Goal: Task Accomplishment & Management: Use online tool/utility

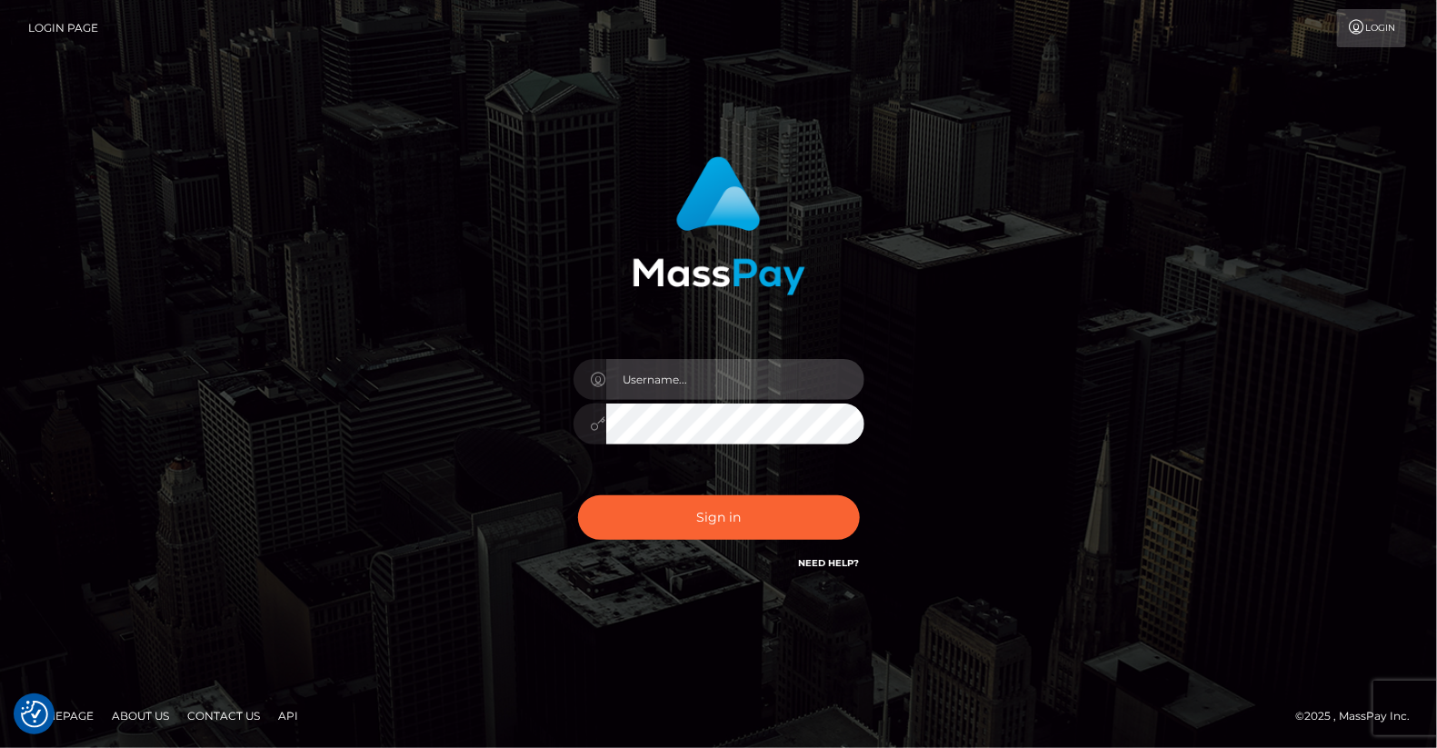
click at [659, 375] on input "text" at bounding box center [735, 379] width 258 height 41
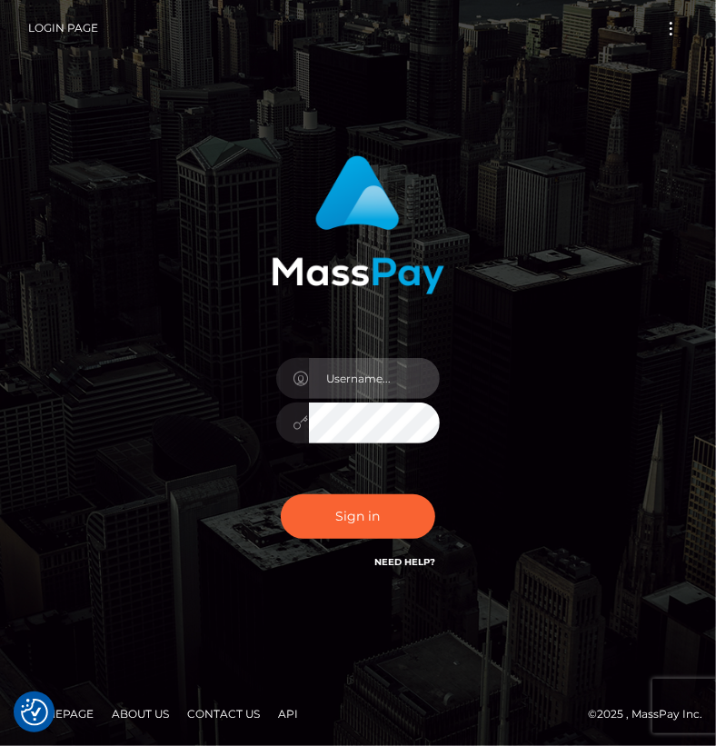
click at [353, 369] on input "text" at bounding box center [374, 378] width 131 height 41
type input "yjoshi"
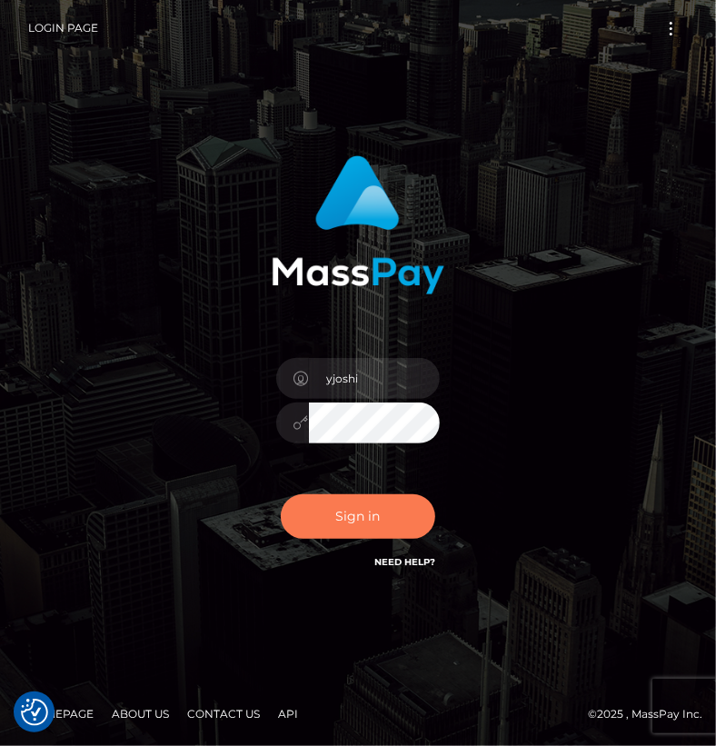
click at [383, 510] on button "Sign in" at bounding box center [358, 517] width 155 height 45
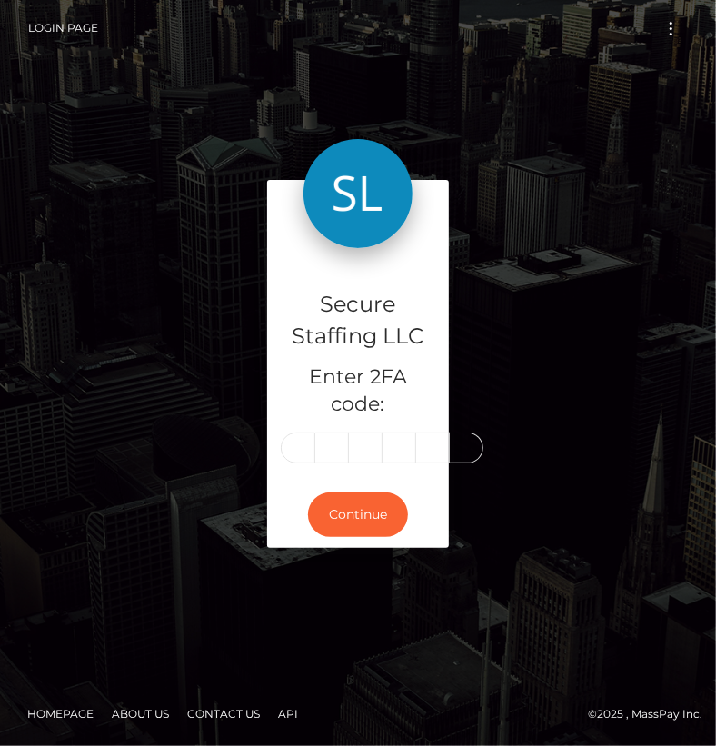
scroll to position [0, 3]
type input "3"
type input "0"
type input "4"
type input "8"
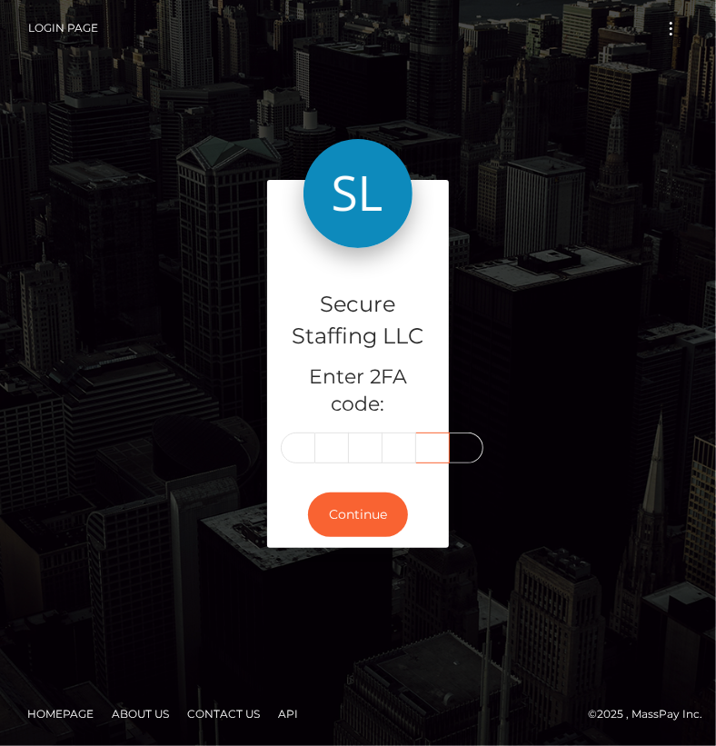
type input "1"
type input "9"
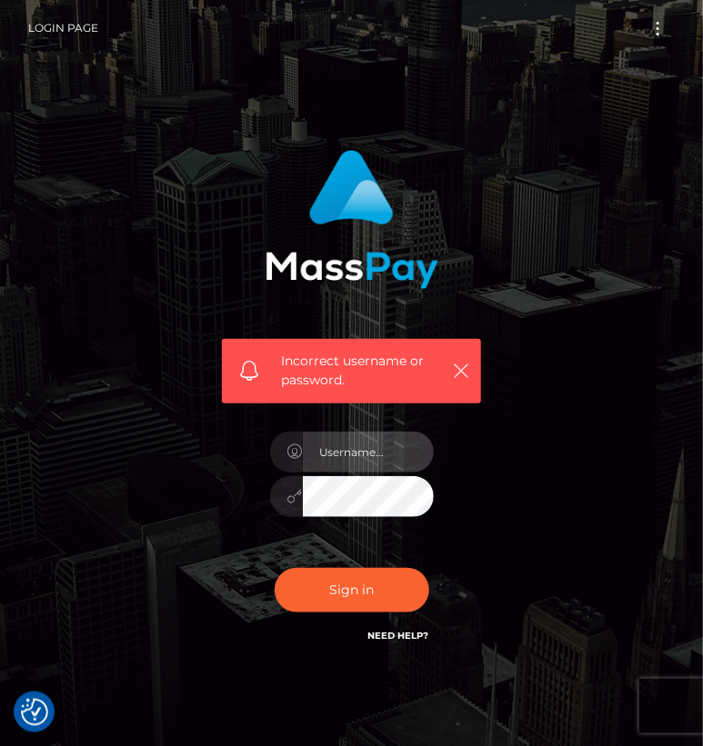
click at [365, 462] on input "text" at bounding box center [368, 452] width 131 height 41
type input "yjoshi"
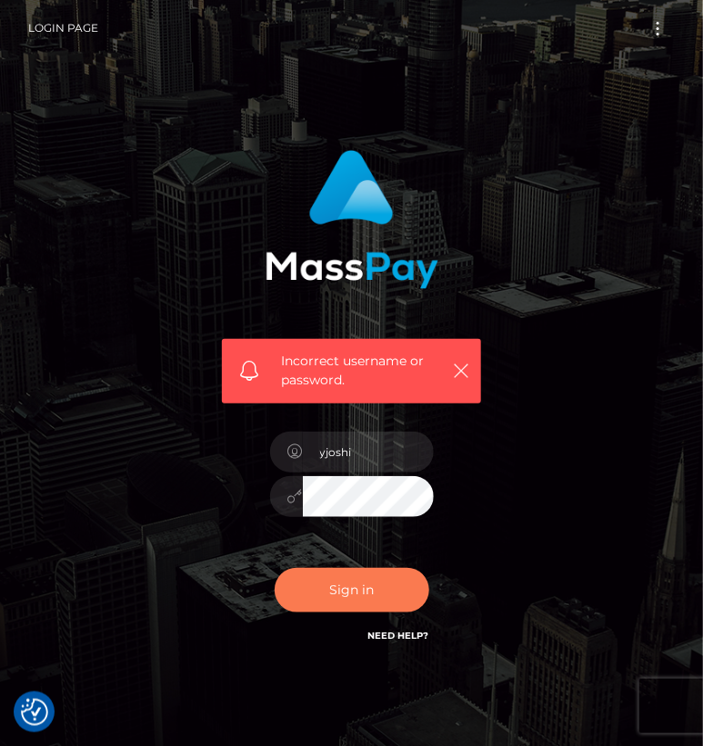
click at [355, 606] on button "Sign in" at bounding box center [352, 590] width 155 height 45
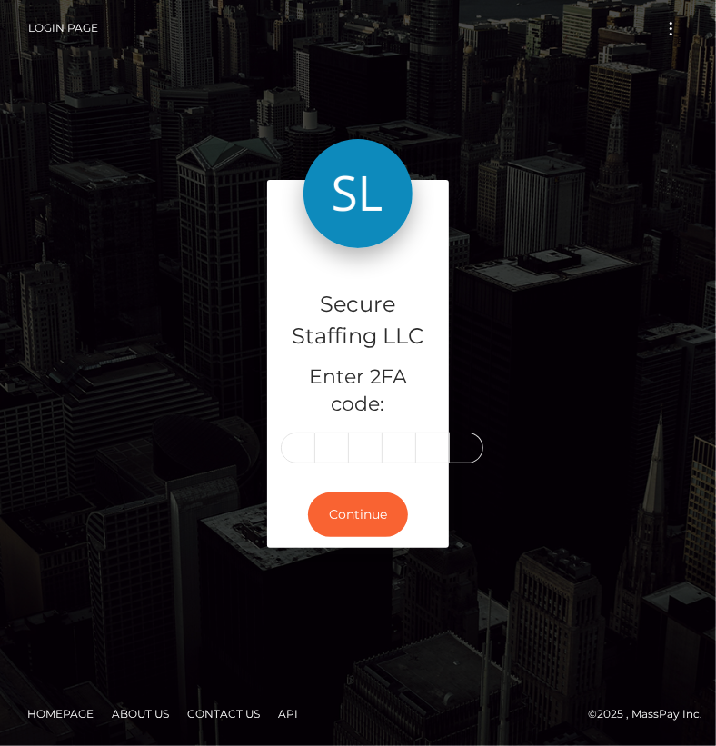
click at [293, 445] on input "text" at bounding box center [298, 448] width 35 height 31
type input "0"
type input "1"
type input "2"
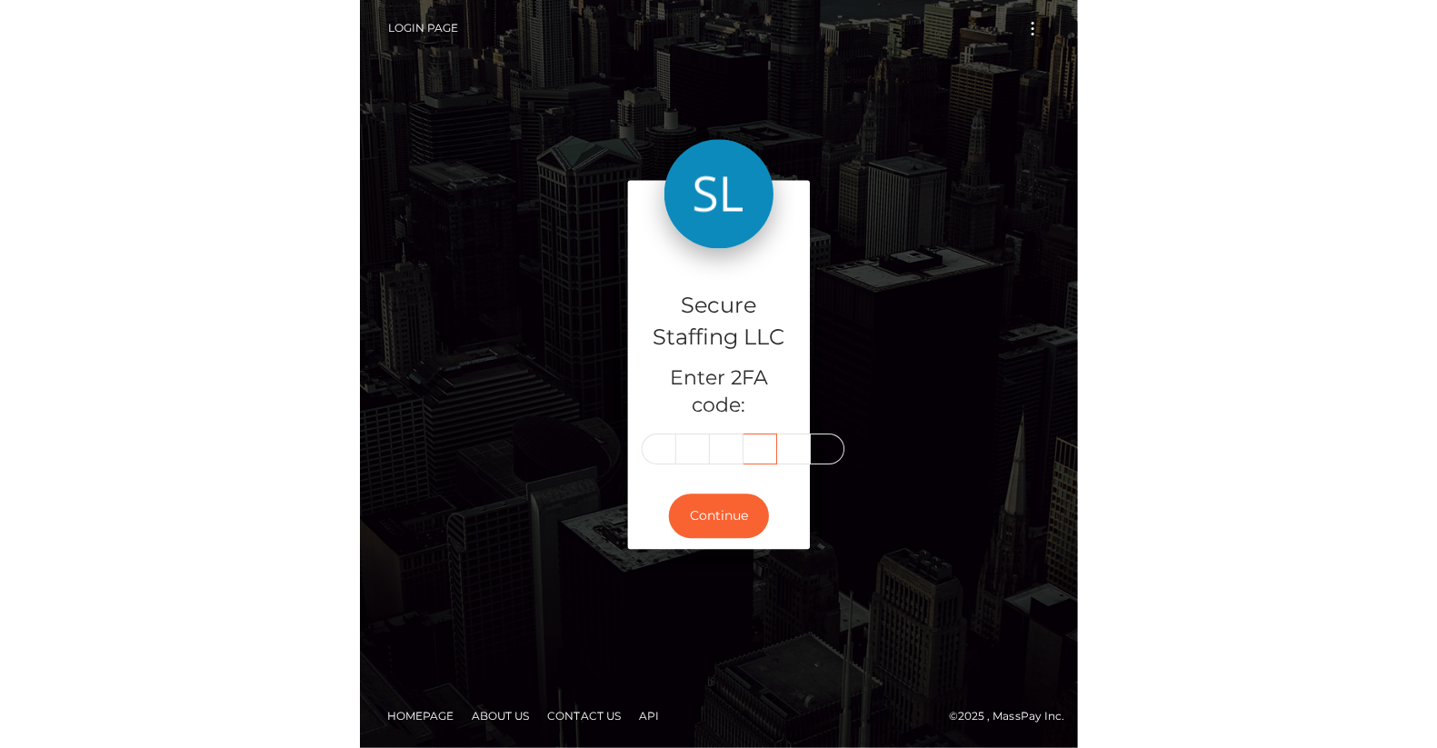
scroll to position [0, 0]
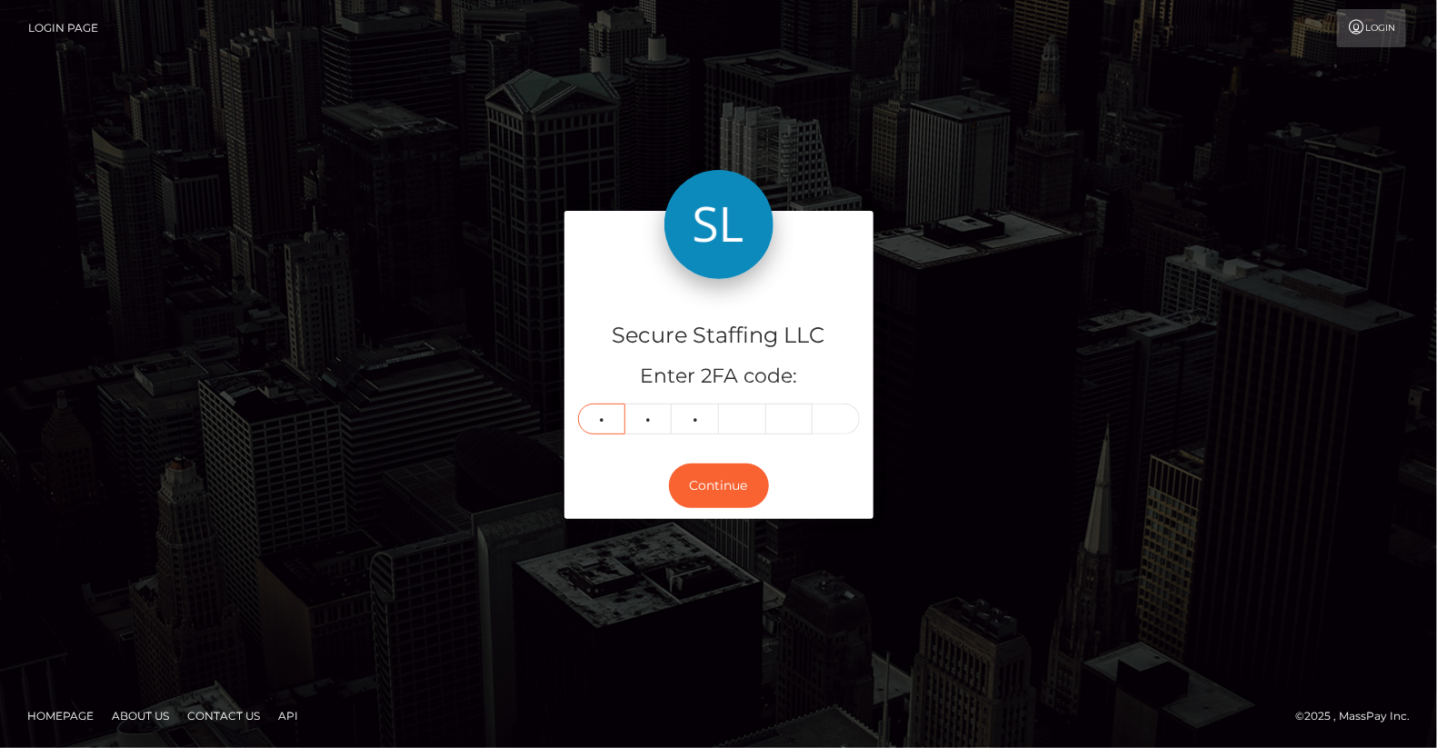
click at [606, 415] on input "0" at bounding box center [601, 419] width 47 height 31
type input "3"
type input "5"
type input "4"
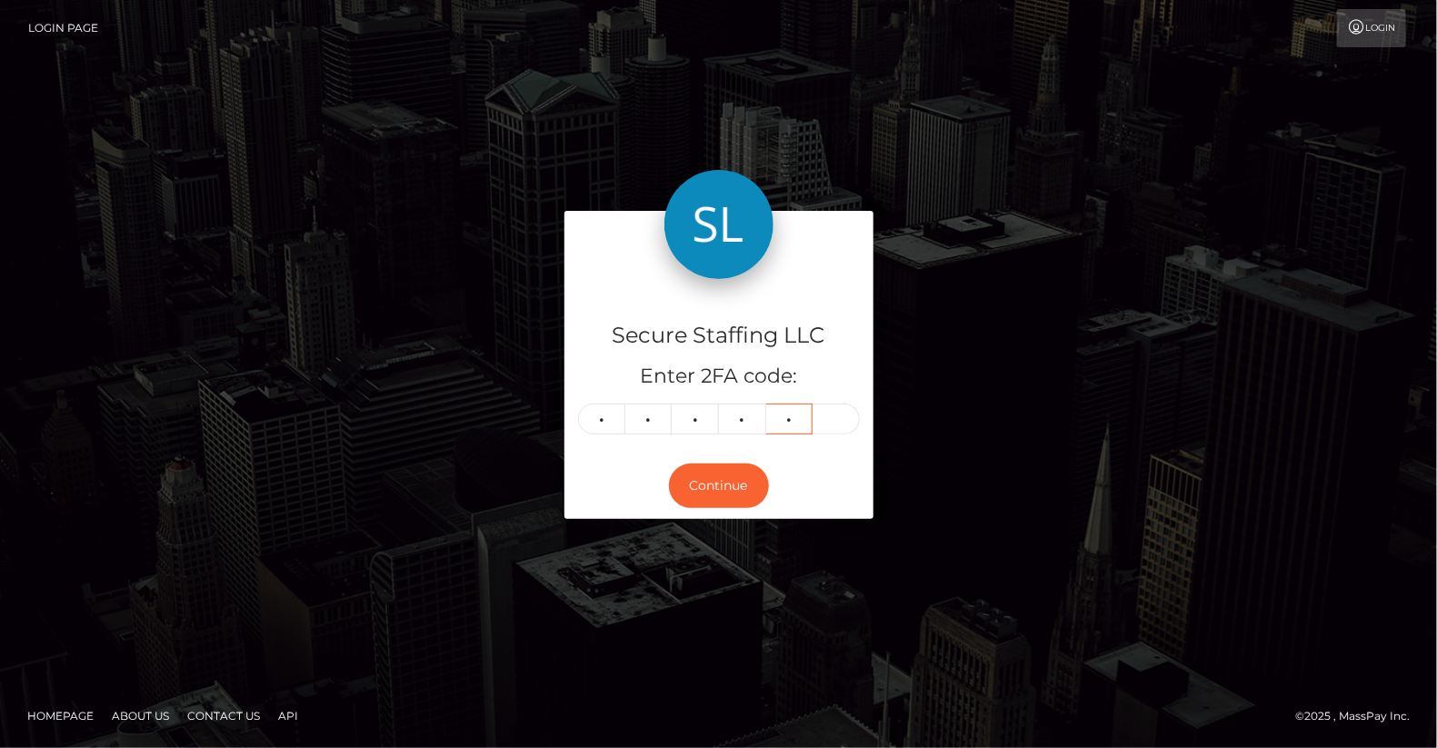
type input "3"
type input "5"
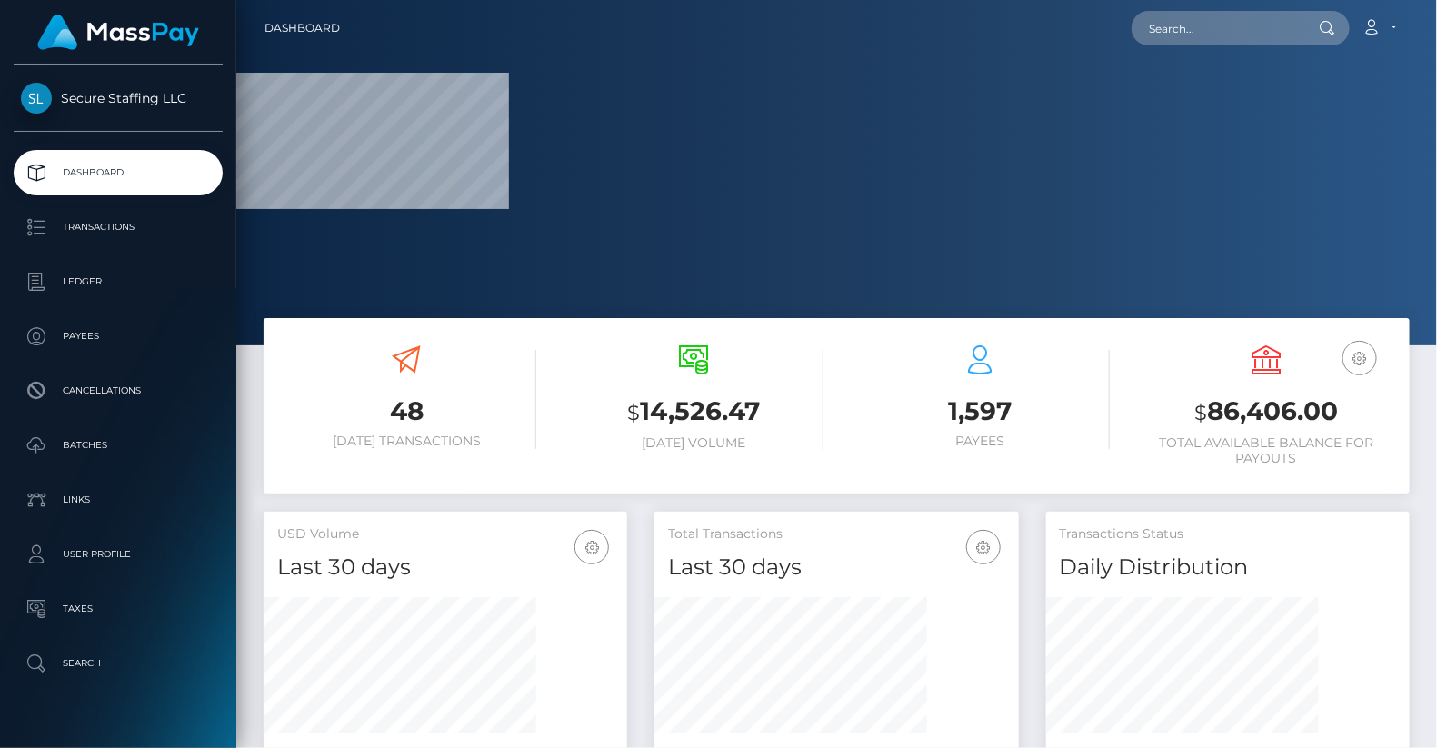
click at [708, 482] on div "$ 14,526.47 [DATE] Volume" at bounding box center [693, 408] width 286 height 153
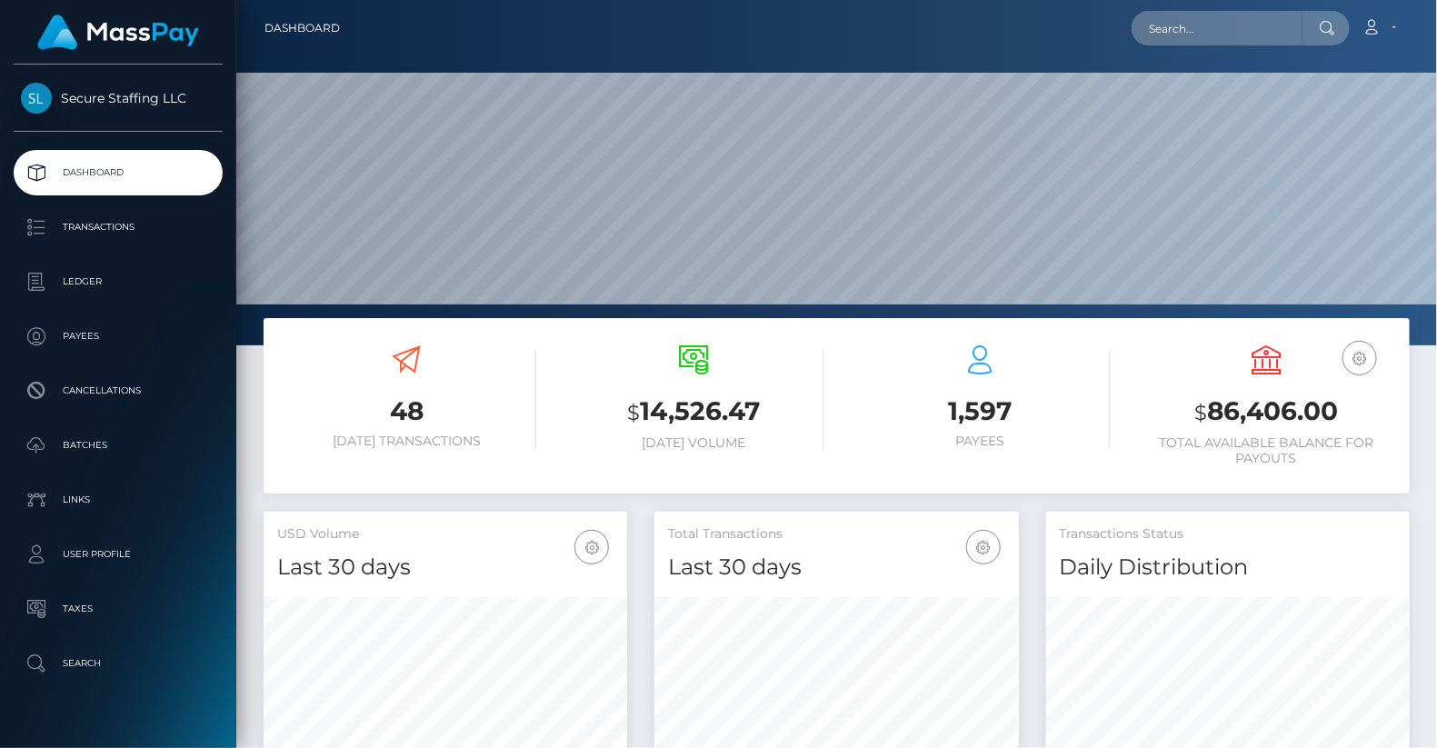
scroll to position [322, 364]
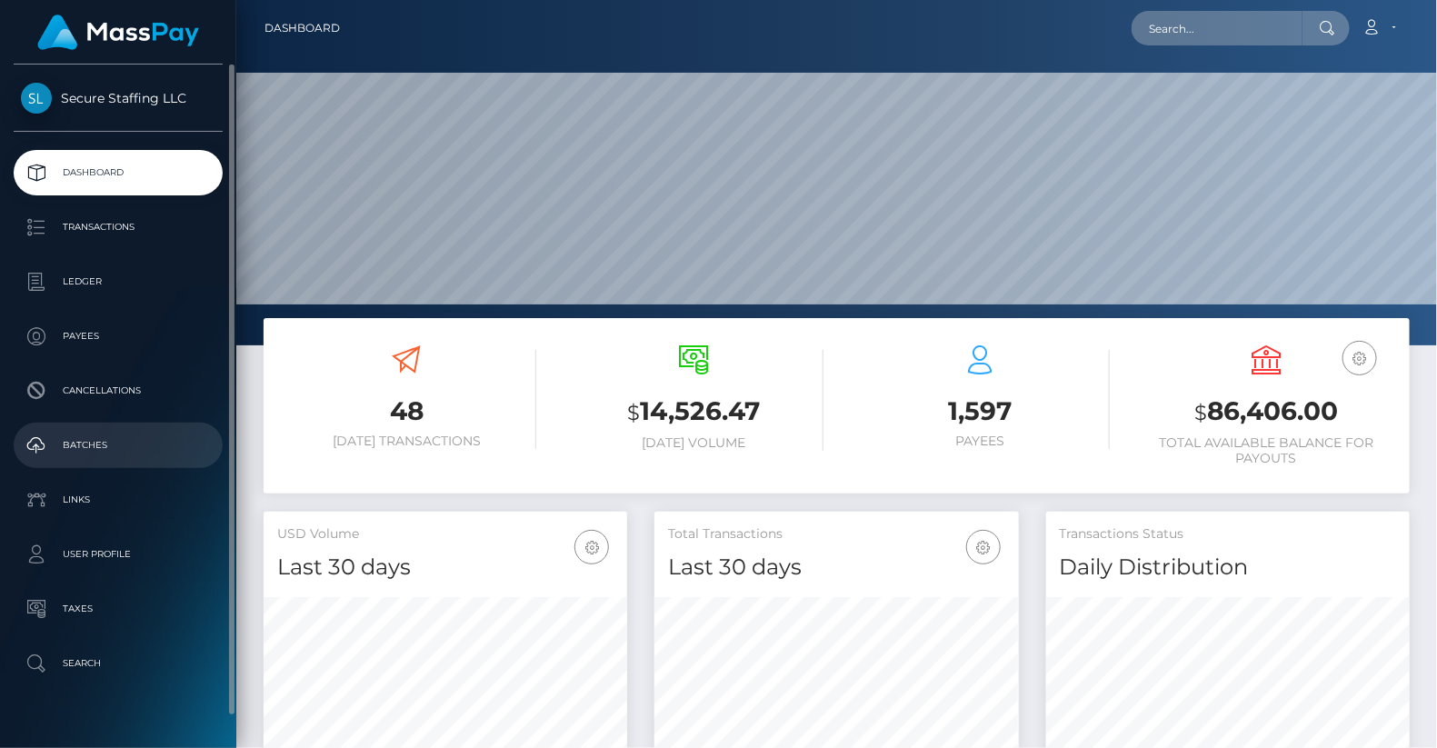
click at [124, 441] on p "Batches" at bounding box center [118, 445] width 195 height 27
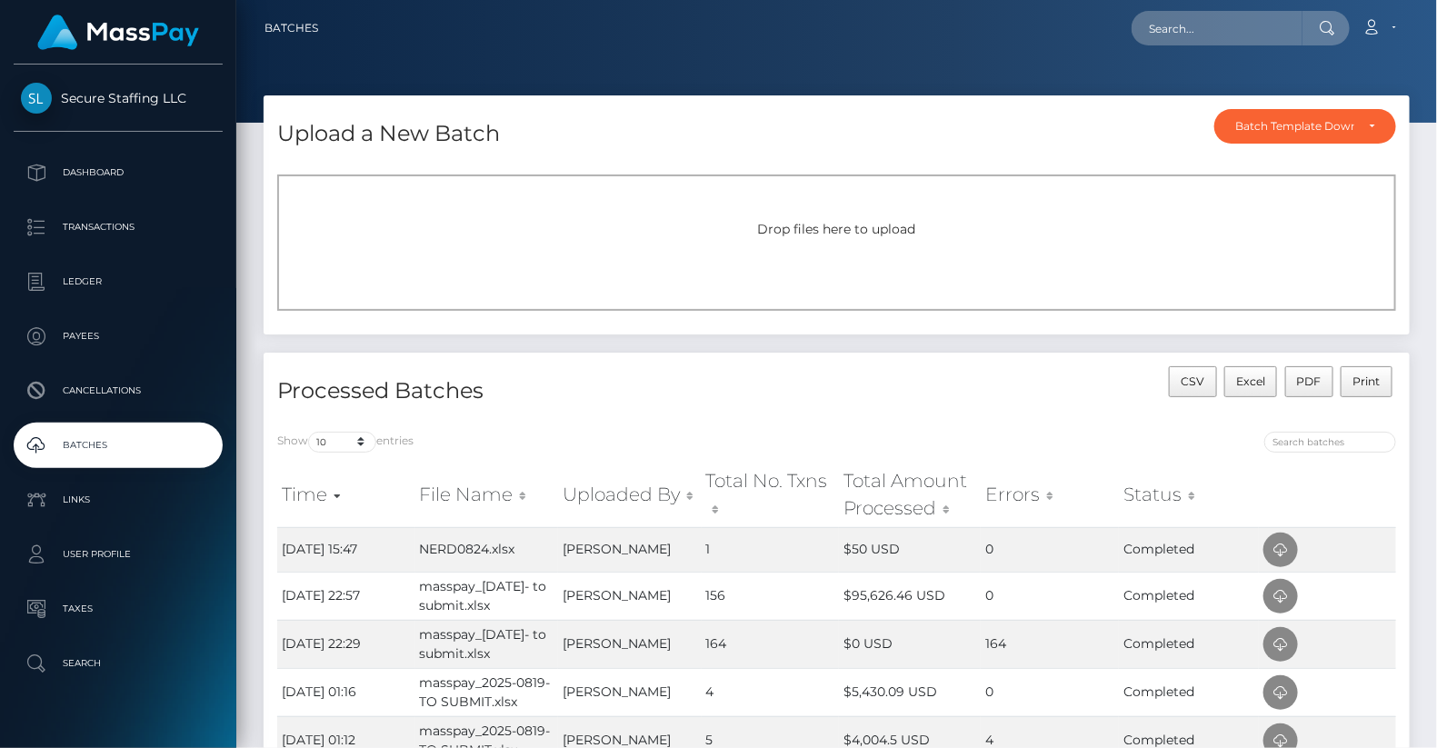
click at [805, 235] on span "Drop files here to upload" at bounding box center [837, 229] width 158 height 16
